Goal: Task Accomplishment & Management: Use online tool/utility

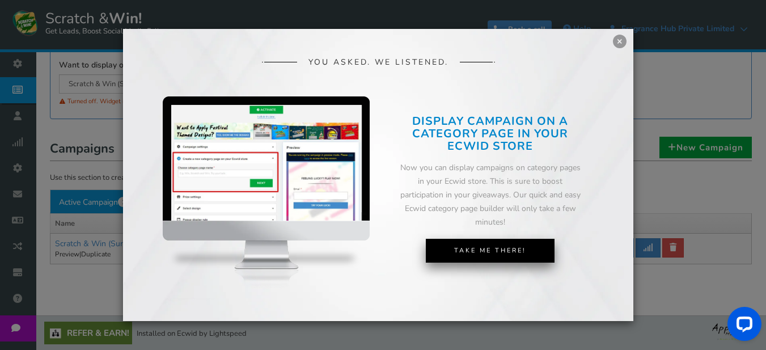
click at [498, 248] on link "Take Me There!" at bounding box center [490, 251] width 129 height 24
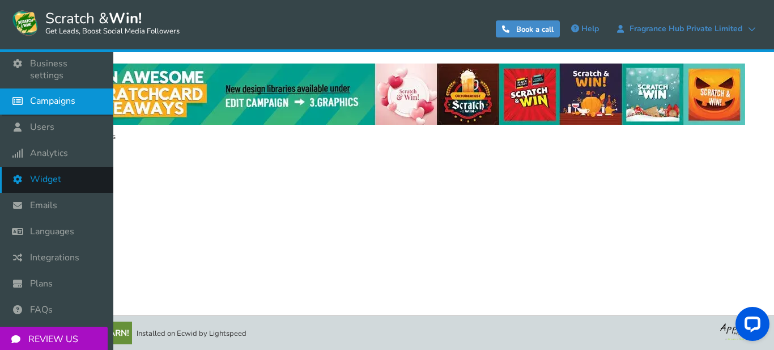
click at [62, 167] on link "Widget" at bounding box center [56, 180] width 113 height 26
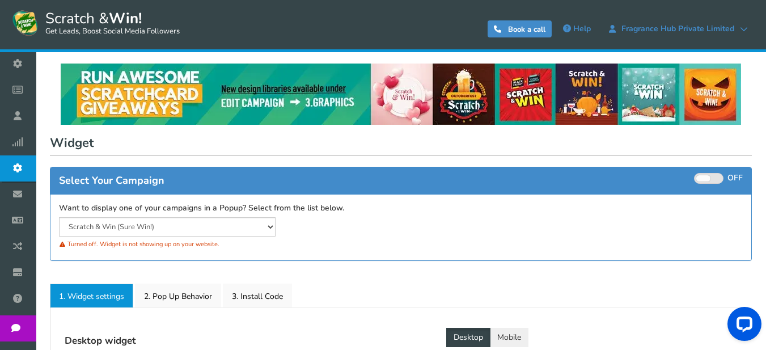
select select "mid-bottom-bar"
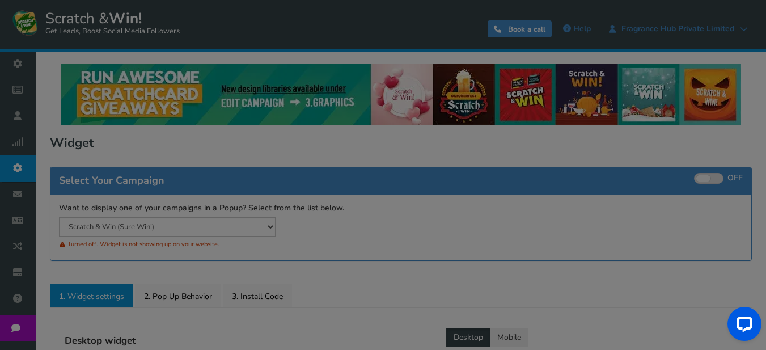
radio input "true"
select select "inherit"
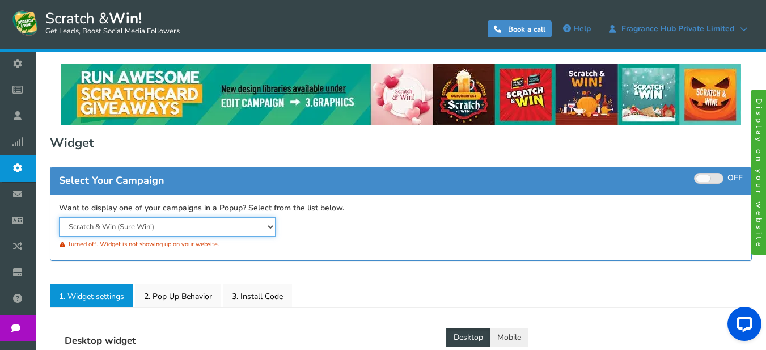
click at [265, 226] on select "Scratch & Win (Sure Win!)" at bounding box center [167, 226] width 217 height 19
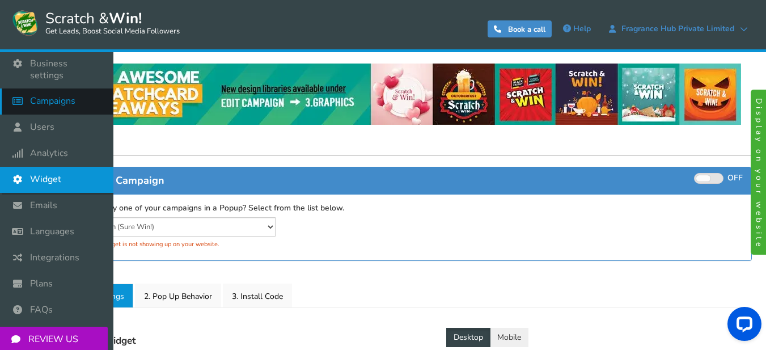
click at [43, 95] on span "Campaigns" at bounding box center [52, 101] width 45 height 12
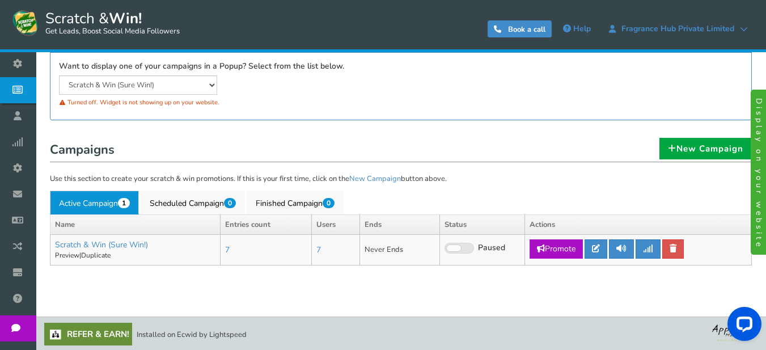
scroll to position [147, 0]
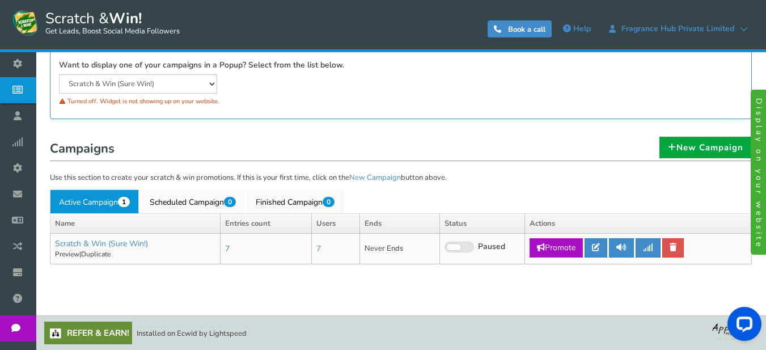
click at [717, 329] on img at bounding box center [734, 330] width 45 height 19
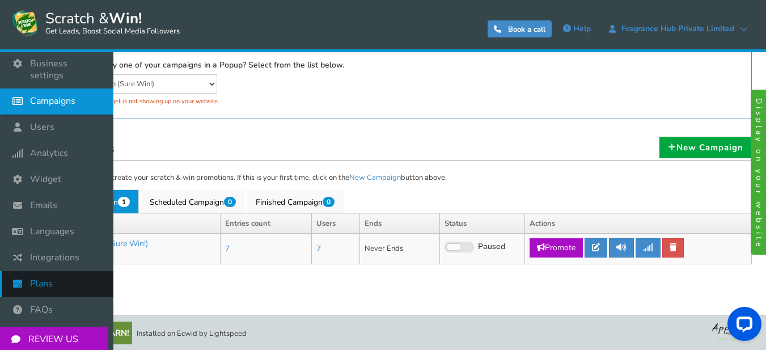
click at [44, 271] on link "Plans" at bounding box center [56, 284] width 113 height 26
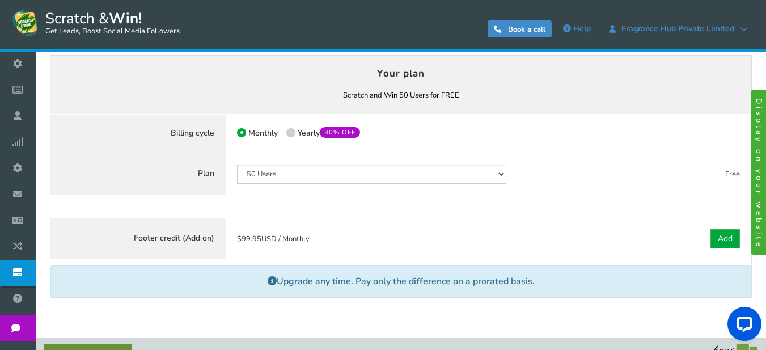
scroll to position [116, 0]
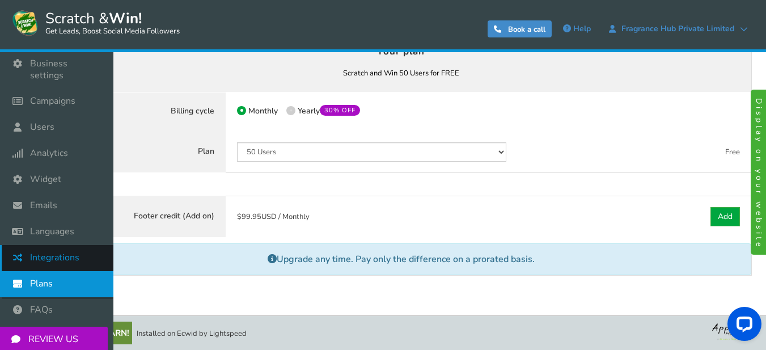
click at [26, 245] on icon at bounding box center [21, 257] width 22 height 25
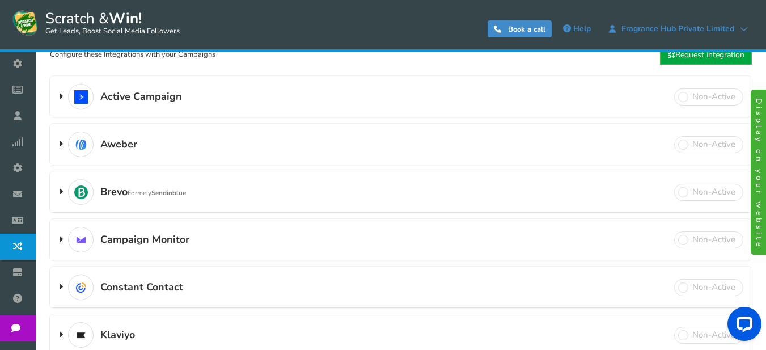
scroll to position [113, 0]
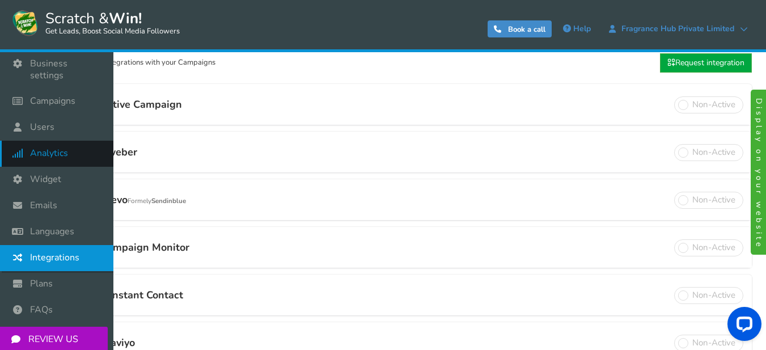
click at [45, 149] on link "Analytics" at bounding box center [56, 154] width 113 height 26
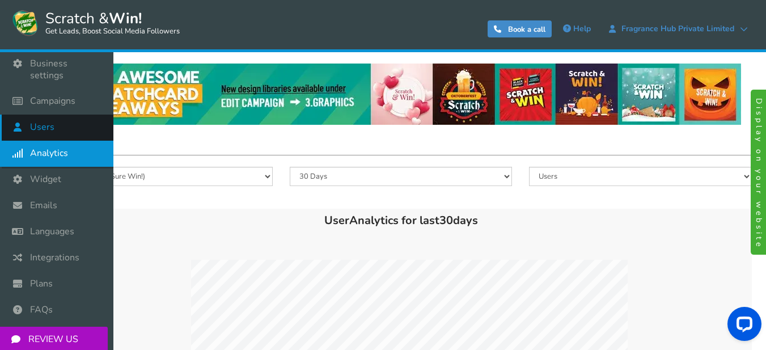
click at [39, 121] on span "Users" at bounding box center [42, 127] width 24 height 12
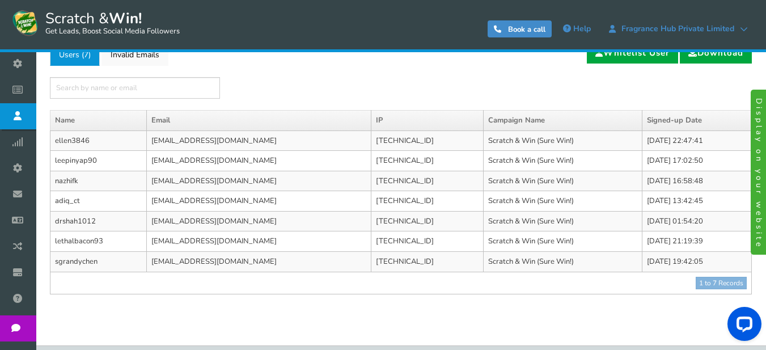
scroll to position [63, 0]
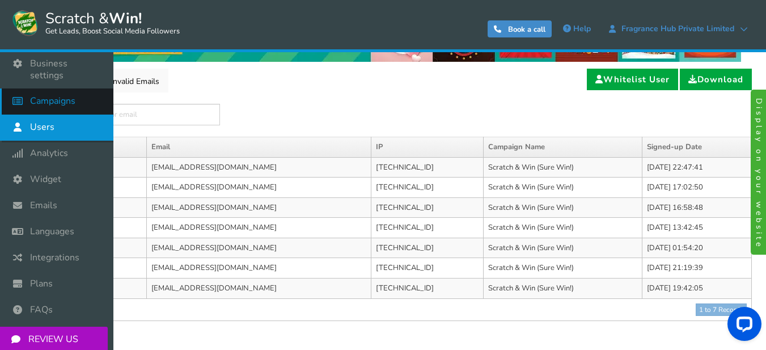
click at [34, 95] on span "Campaigns" at bounding box center [52, 101] width 45 height 12
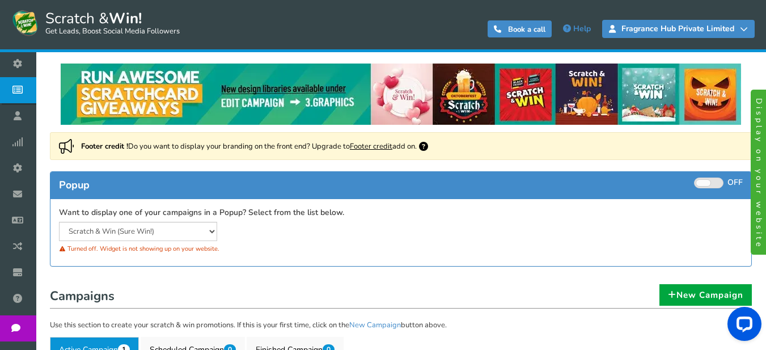
click at [734, 26] on span "Fragrance Hub Private Limited" at bounding box center [678, 28] width 124 height 9
click at [747, 32] on icon at bounding box center [744, 29] width 8 height 8
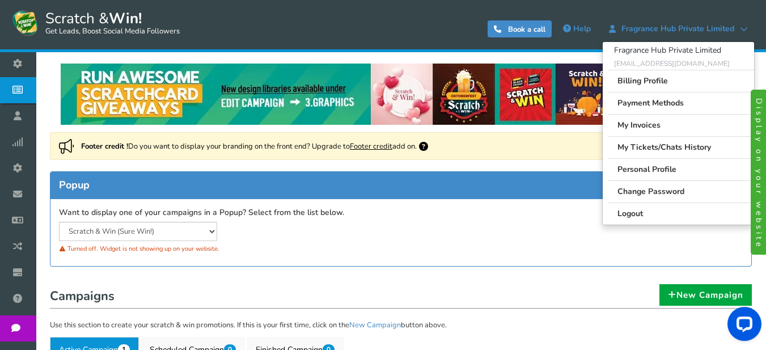
click at [530, 268] on div "Footer credit ! Do you want to display your branding on the front end? Upgrade …" at bounding box center [400, 205] width 719 height 146
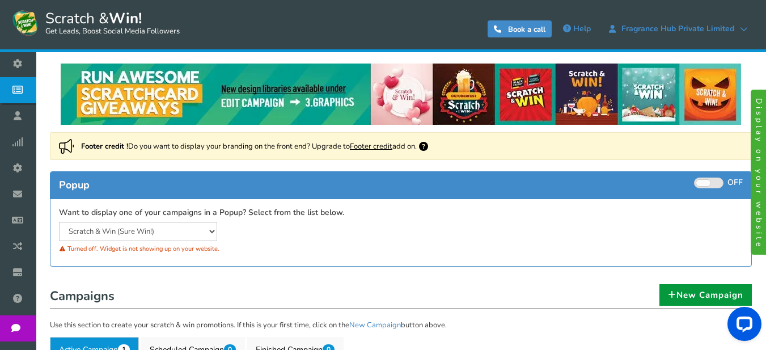
click at [695, 295] on link "New Campaign" at bounding box center [705, 295] width 92 height 22
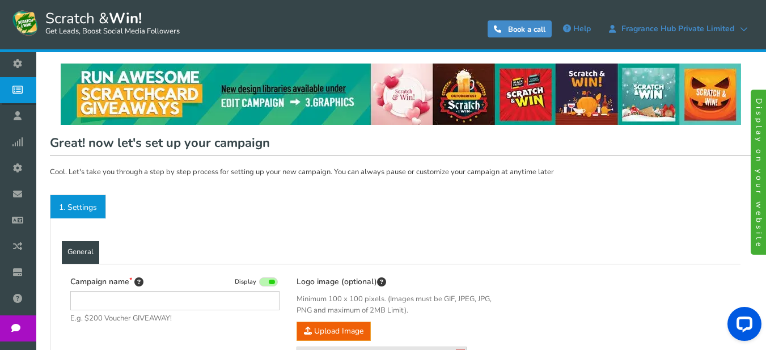
type input "Scratch & Win"
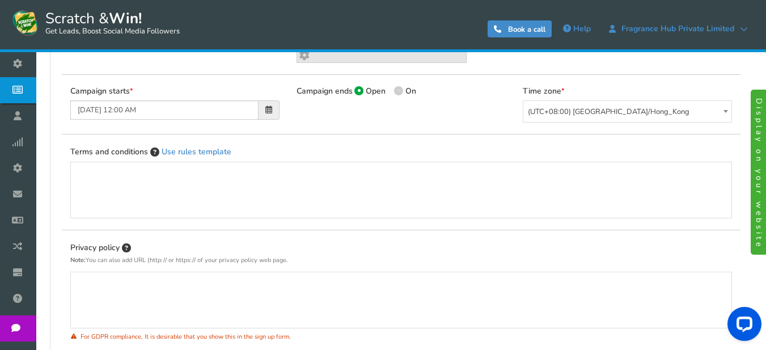
scroll to position [457, 0]
